Goal: Ask a question: Seek information or help from site administrators or community

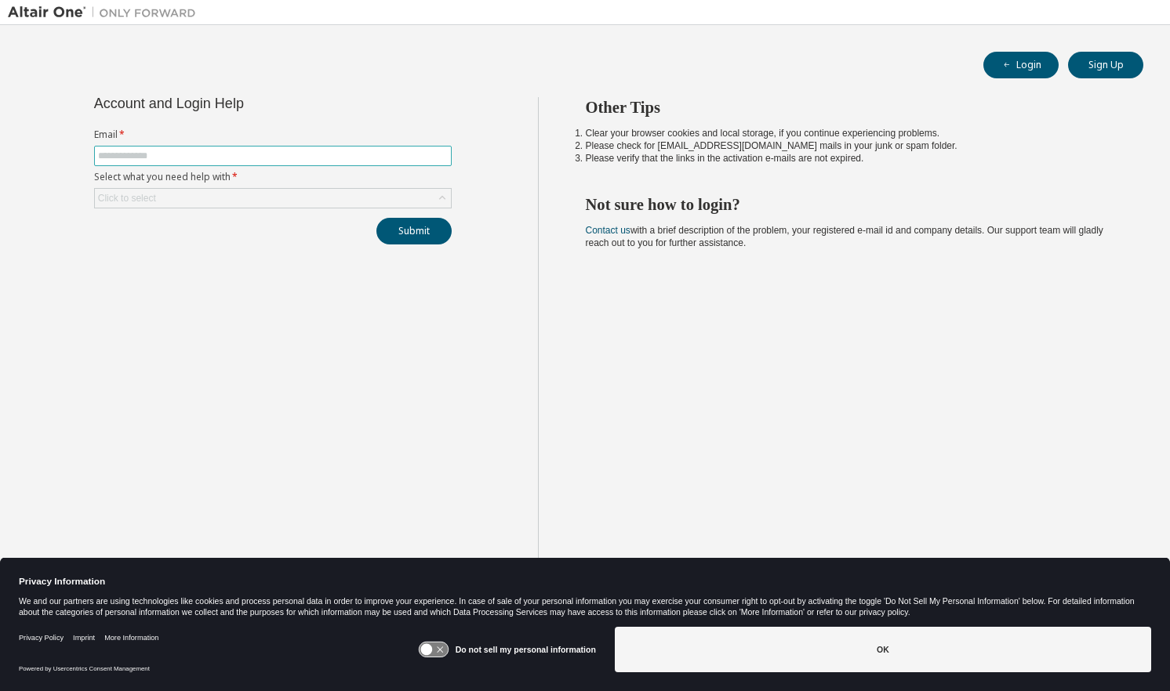
click at [342, 152] on input "text" at bounding box center [273, 156] width 350 height 13
type input "**********"
click at [296, 197] on div "Click to select" at bounding box center [273, 198] width 356 height 19
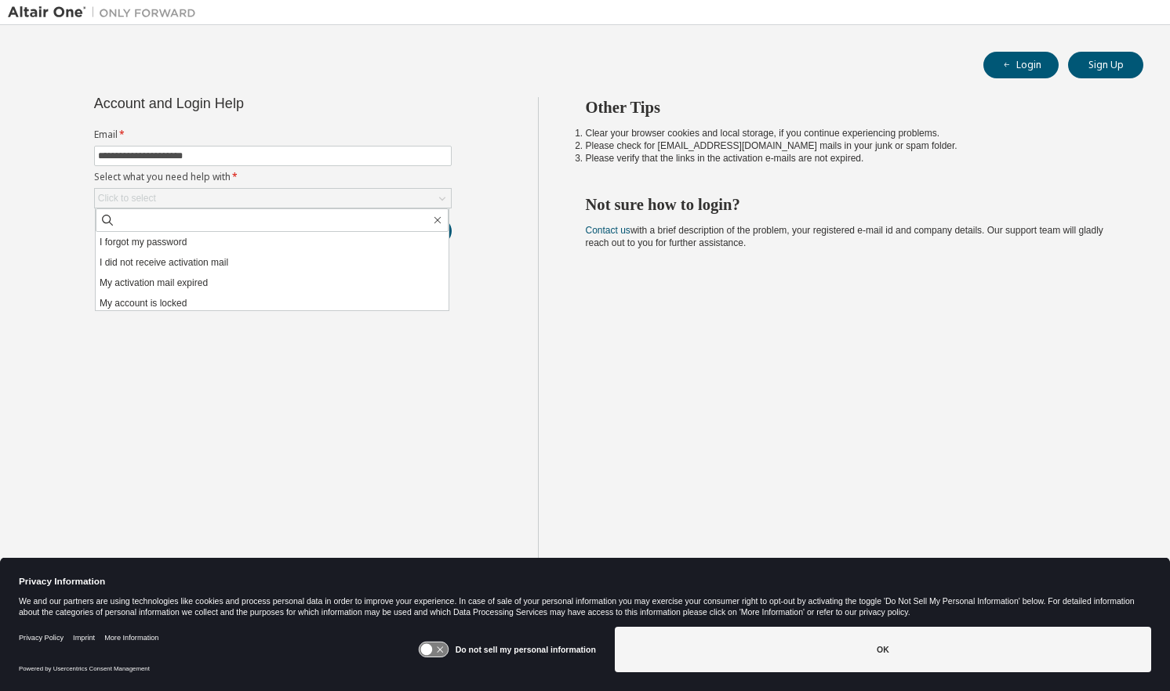
click at [272, 305] on li "My account is locked" at bounding box center [272, 303] width 353 height 20
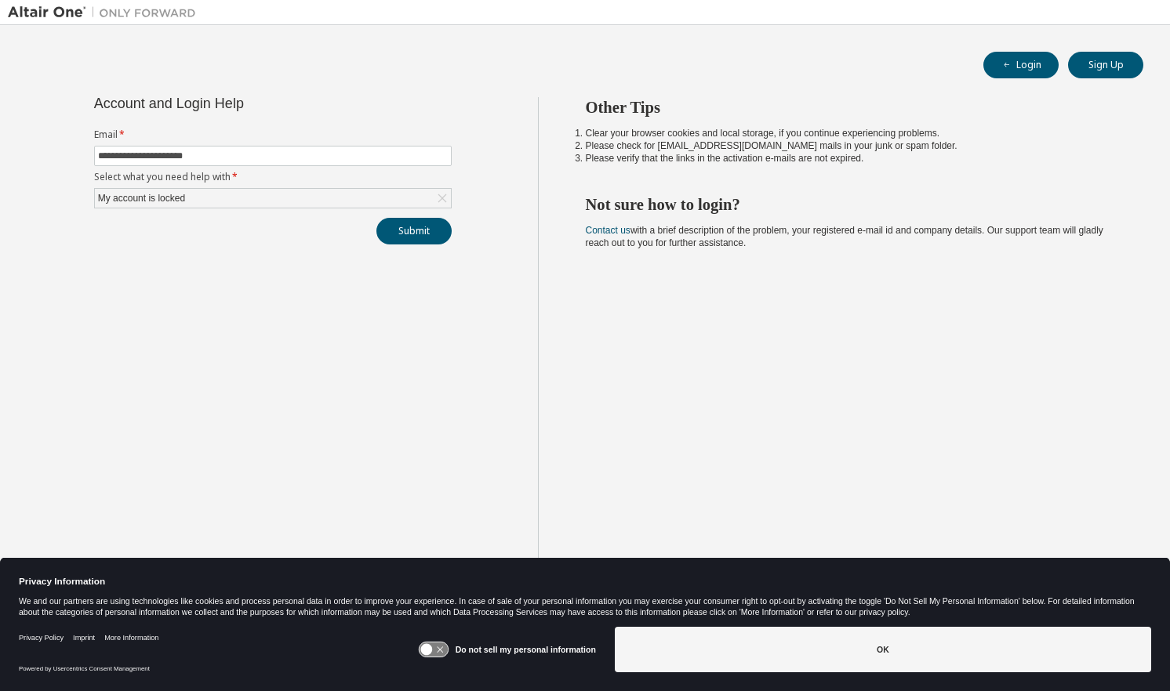
click at [415, 196] on div "My account is locked" at bounding box center [273, 198] width 356 height 19
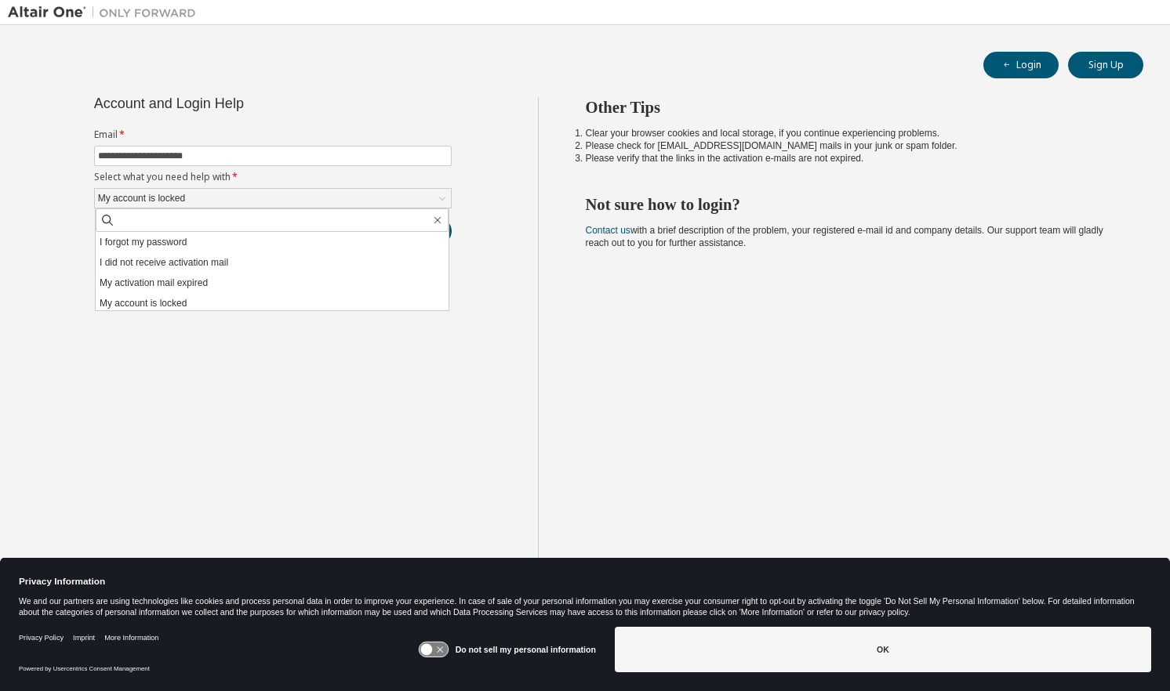
scroll to position [44, 0]
click at [386, 307] on li "I don't know but can't login" at bounding box center [272, 300] width 353 height 20
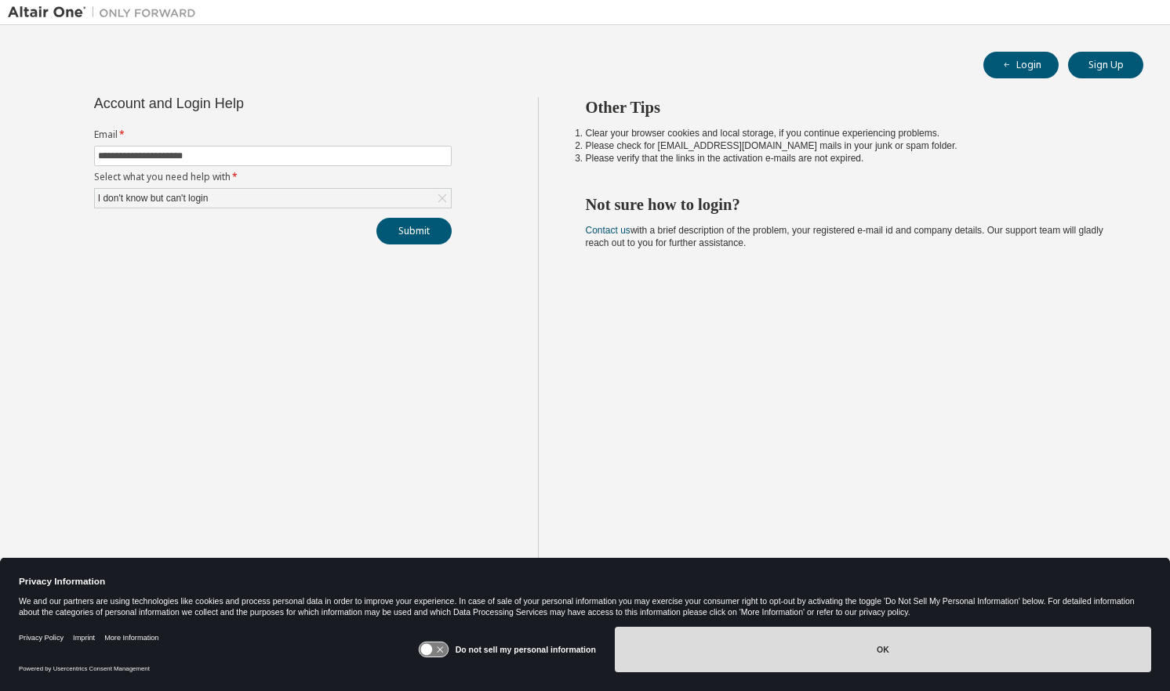
click at [722, 641] on button "OK" at bounding box center [883, 649] width 536 height 45
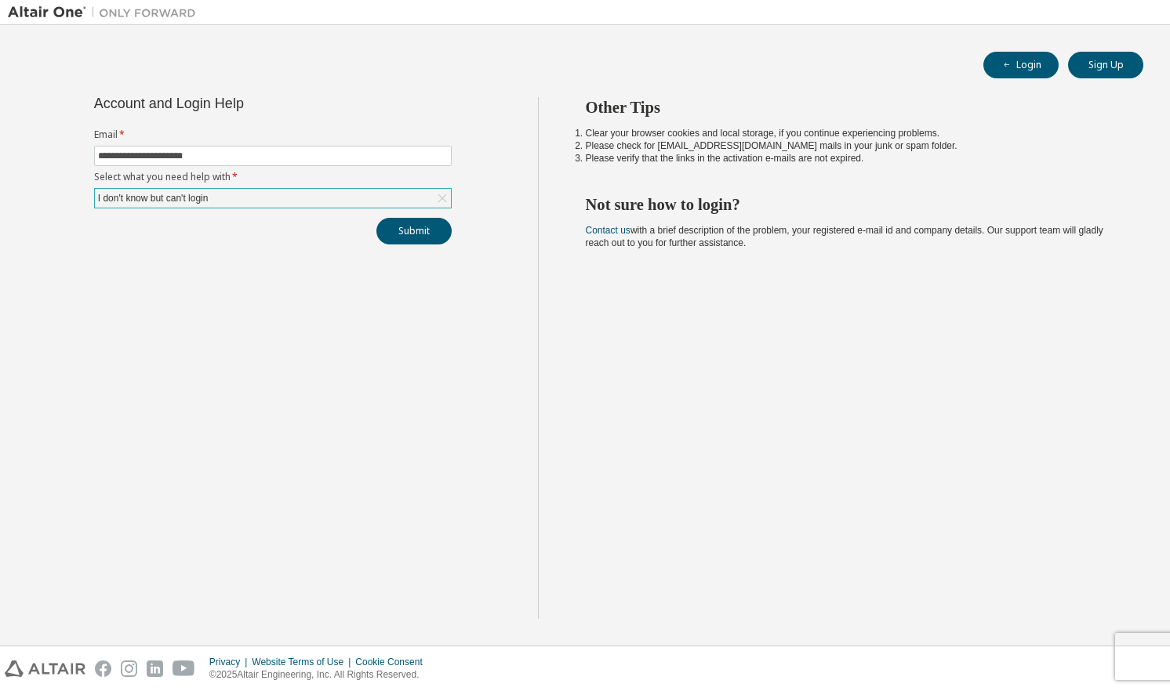
click at [399, 200] on div "I don't know but can't login" at bounding box center [273, 198] width 356 height 19
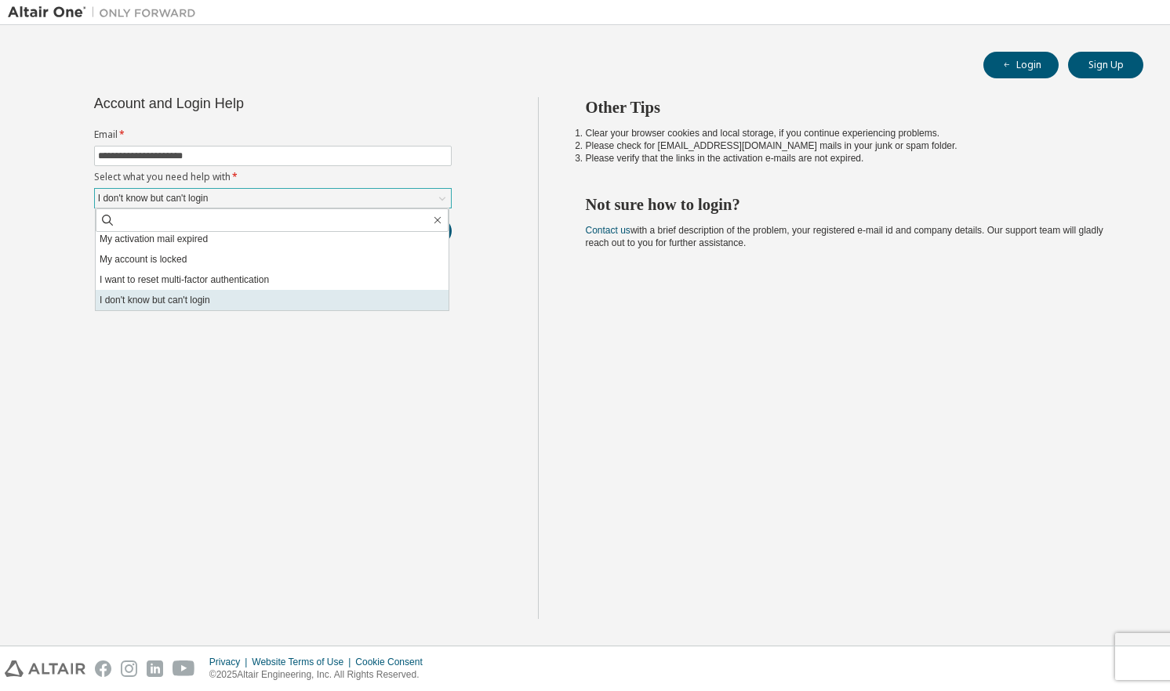
click at [353, 301] on li "I don't know but can't login" at bounding box center [272, 300] width 353 height 20
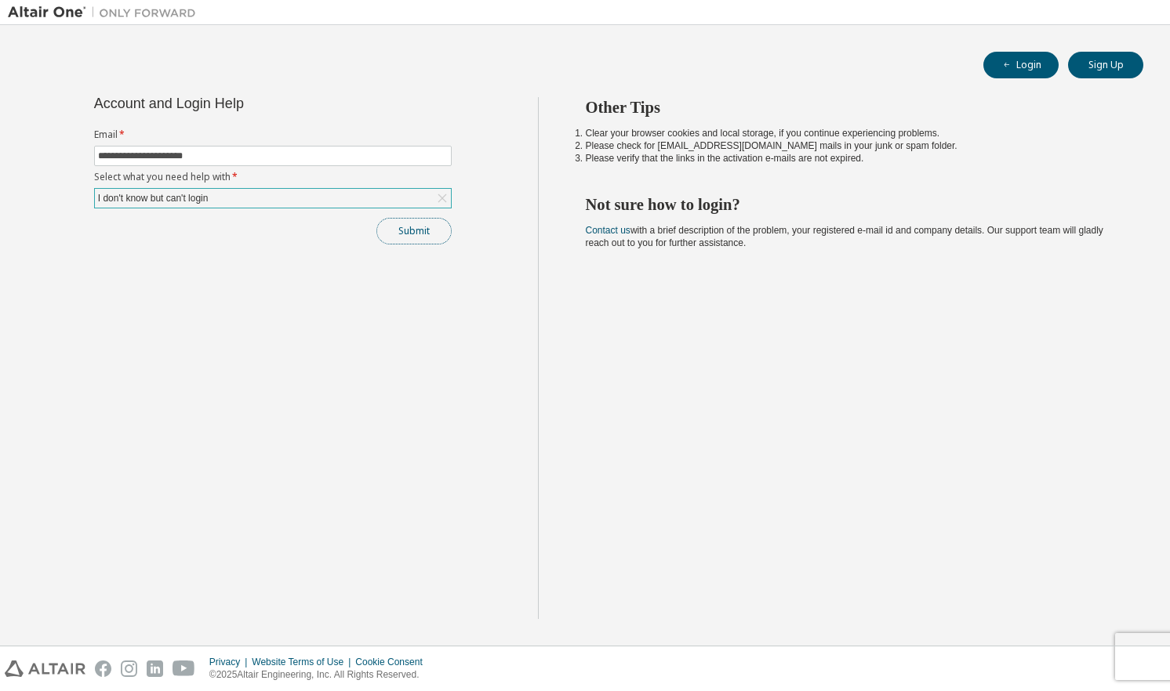
click at [419, 231] on button "Submit" at bounding box center [413, 231] width 75 height 27
click at [401, 238] on button "Submit" at bounding box center [413, 231] width 75 height 27
click at [404, 228] on button "Submit" at bounding box center [413, 231] width 75 height 27
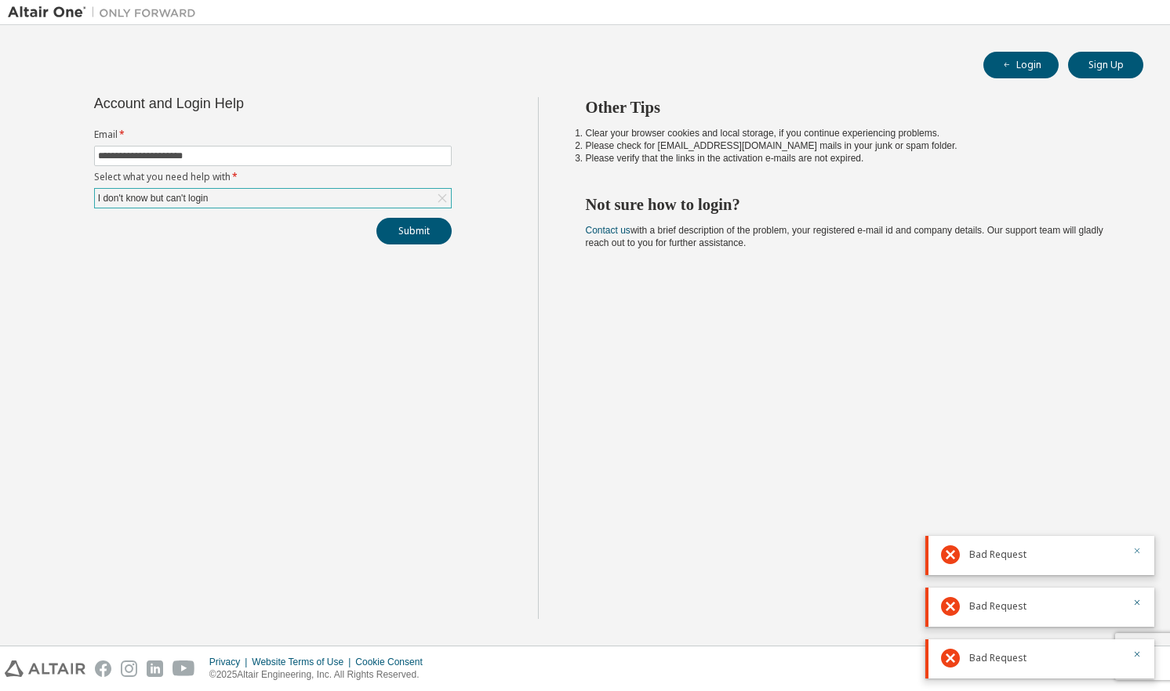
click at [1137, 550] on icon "button" at bounding box center [1136, 551] width 5 height 5
click at [1138, 607] on icon "button" at bounding box center [1136, 602] width 9 height 9
click at [1141, 652] on div "Bad Request" at bounding box center [1039, 659] width 229 height 39
drag, startPoint x: 1137, startPoint y: 655, endPoint x: 819, endPoint y: 438, distance: 385.3
click at [819, 438] on div "Other Tips Clear your browser cookies and local storage, if you continue experi…" at bounding box center [850, 358] width 625 height 522
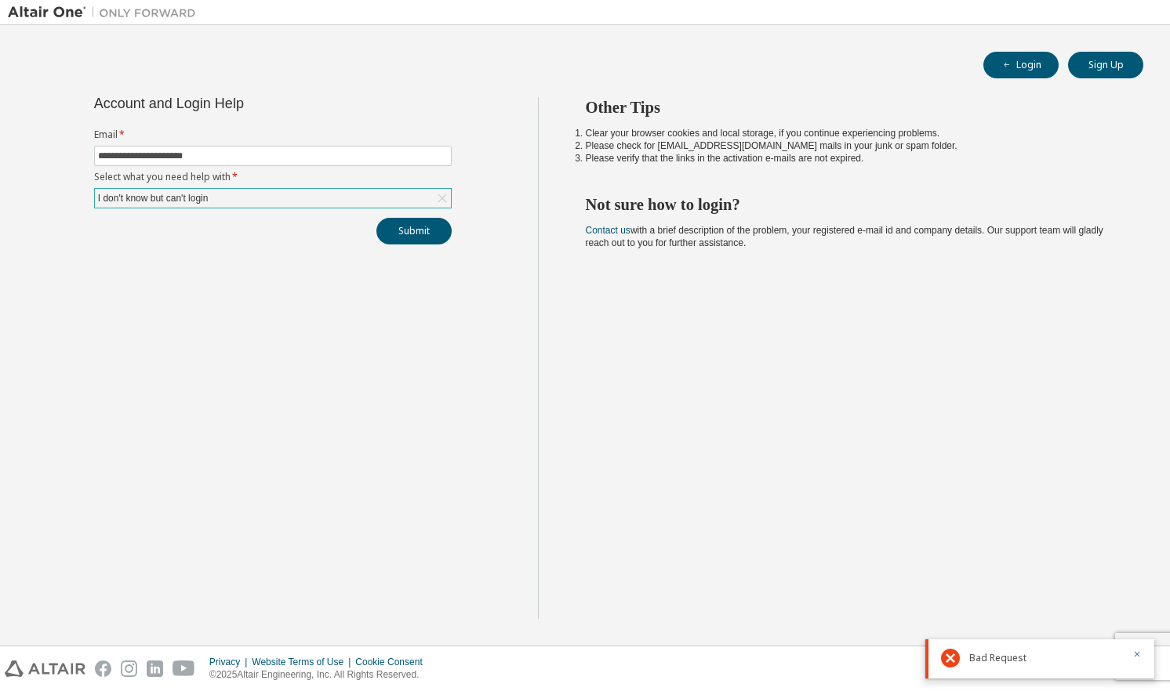
click at [307, 197] on div "I don't know but can't login" at bounding box center [273, 198] width 356 height 19
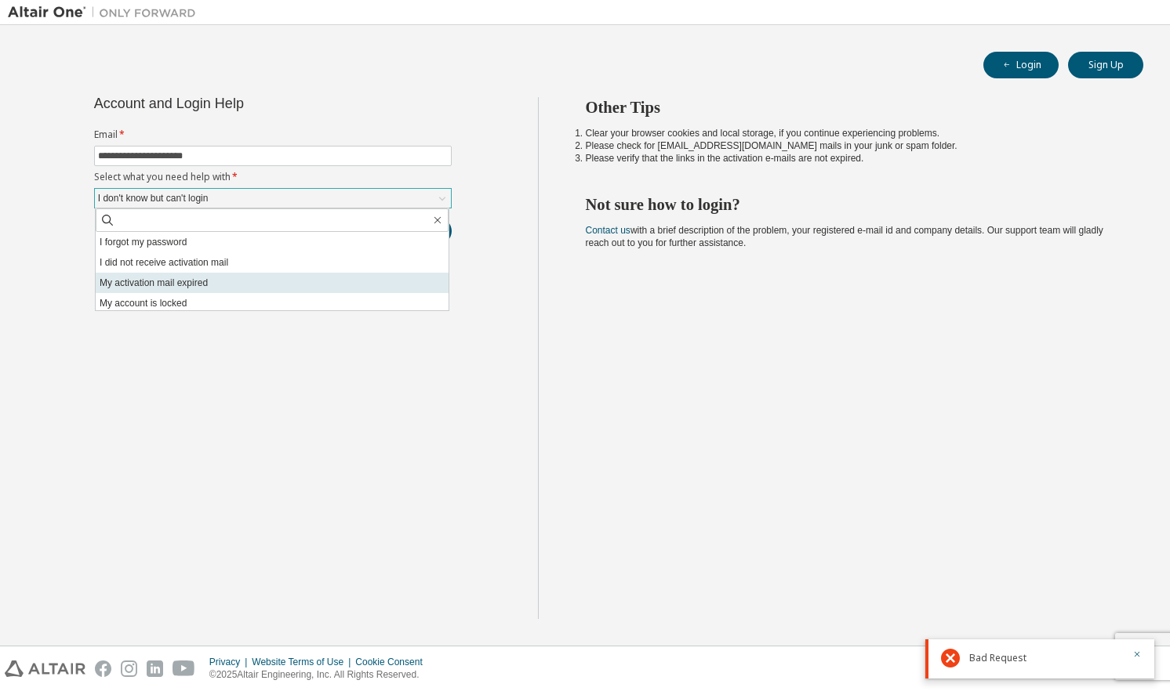
click at [321, 281] on li "My activation mail expired" at bounding box center [272, 283] width 353 height 20
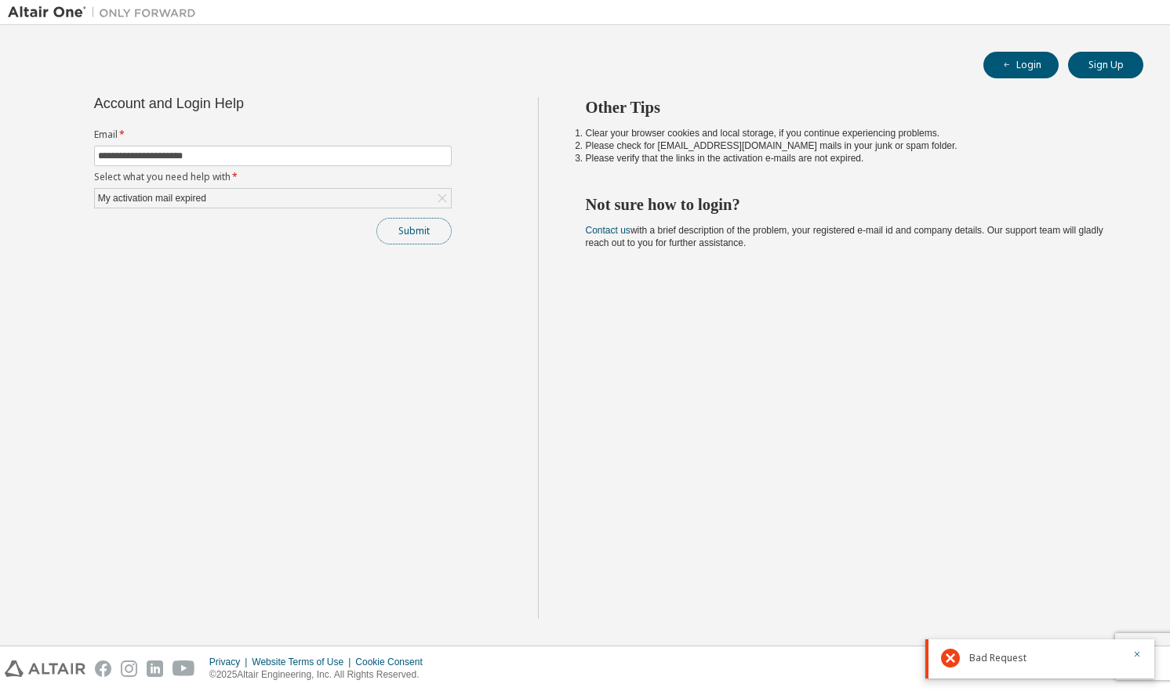
click at [394, 238] on button "Submit" at bounding box center [413, 231] width 75 height 27
click at [1137, 603] on icon "button" at bounding box center [1136, 602] width 5 height 5
click at [1136, 651] on icon "button" at bounding box center [1136, 654] width 9 height 9
click at [1140, 649] on div "Privacy Website Terms of Use Cookie Consent © 2025 Altair Engineering, Inc. All…" at bounding box center [585, 669] width 1170 height 45
